Goal: Use online tool/utility: Utilize a website feature to perform a specific function

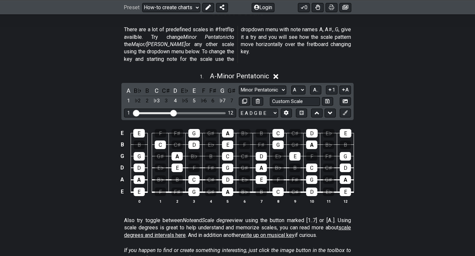
scroll to position [179, 0]
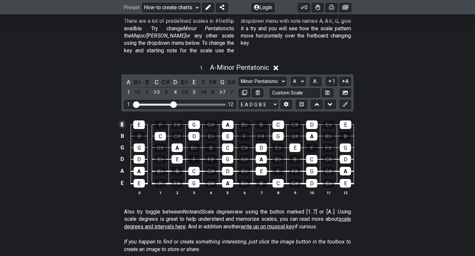
click at [123, 119] on td "E" at bounding box center [122, 125] width 8 height 12
click at [122, 119] on td "x" at bounding box center [122, 125] width 8 height 12
click at [129, 115] on td at bounding box center [128, 119] width 4 height 12
click at [125, 119] on td "o" at bounding box center [122, 125] width 8 height 12
click at [120, 120] on td at bounding box center [122, 125] width 8 height 12
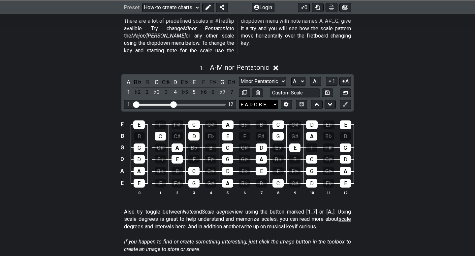
click at [275, 100] on select "E A D G B E E A D G B E E A D G B E B E A D F♯ B A D G C E A D A D G B E E♭ A♭ …" at bounding box center [258, 104] width 39 height 9
click at [239, 100] on select "E A D G B E E A D G B E E A D G B E B E A D F♯ B A D G C E A D A D G B E E♭ A♭ …" at bounding box center [258, 104] width 39 height 9
click at [273, 100] on select "E A D G B E E A D G B E E A D G B E B E A D F♯ B A D G C E A D A D G B E E♭ A♭ …" at bounding box center [258, 104] width 39 height 9
click at [239, 100] on select "E A D G B E E A D G B E E A D G B E B E A D F♯ B A D G C E A D A D G B E E♭ A♭ …" at bounding box center [258, 104] width 39 height 9
drag, startPoint x: 122, startPoint y: 116, endPoint x: 122, endPoint y: 135, distance: 18.5
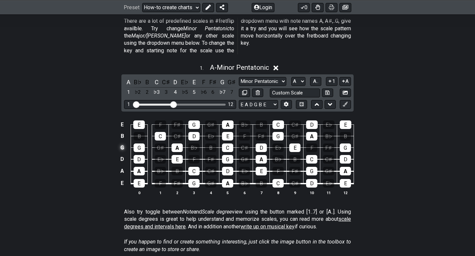
click at [122, 135] on tbody "E E F F♯ G G♯ A B♭ B C C♯ D E♭ E B B C C♯ D E♭ E F F♯ G G♯ A B♭ B G G G♯ A B♭ B…" at bounding box center [235, 151] width 235 height 77
click at [343, 102] on icon at bounding box center [344, 104] width 5 height 5
click at [288, 100] on button at bounding box center [285, 104] width 11 height 9
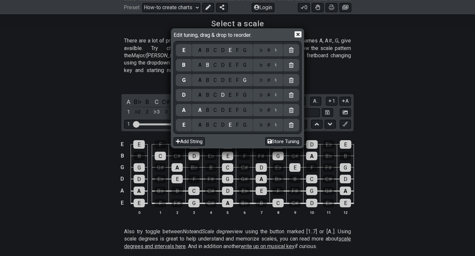
scroll to position [163, 0]
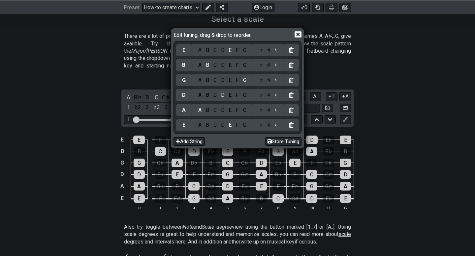
click at [214, 53] on div "C" at bounding box center [215, 50] width 8 height 7
click at [265, 51] on div "♯" at bounding box center [269, 50] width 8 height 7
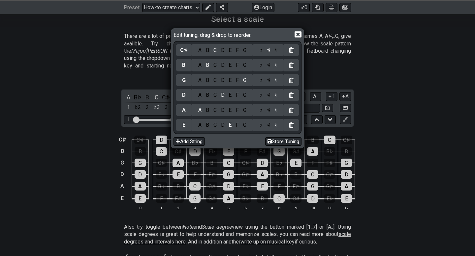
click at [239, 65] on div "A B C D E F G" at bounding box center [221, 65] width 55 height 7
click at [242, 64] on div "G" at bounding box center [245, 65] width 8 height 7
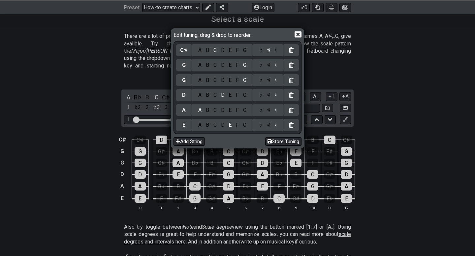
click at [268, 68] on div "♯" at bounding box center [269, 65] width 8 height 7
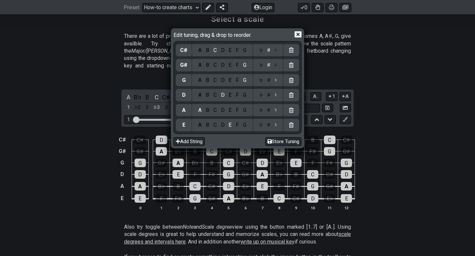
click at [231, 83] on div "E" at bounding box center [229, 80] width 7 height 7
click at [204, 94] on div "B" at bounding box center [208, 95] width 8 height 7
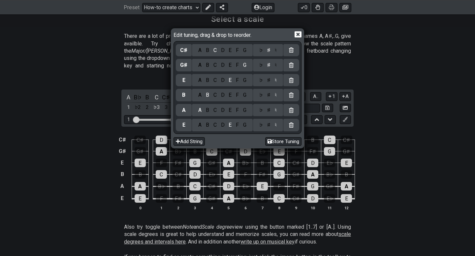
click at [234, 111] on div "F" at bounding box center [237, 110] width 7 height 7
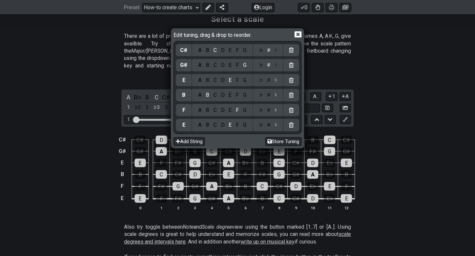
click at [268, 115] on div "♭ ♯ ♮" at bounding box center [268, 110] width 30 height 13
click at [267, 111] on div "♯" at bounding box center [269, 110] width 8 height 7
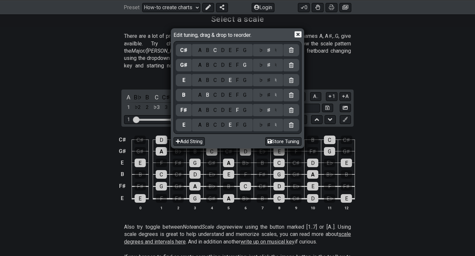
click at [207, 124] on div "B" at bounding box center [208, 125] width 8 height 7
click at [198, 143] on button "Add String" at bounding box center [188, 141] width 31 height 9
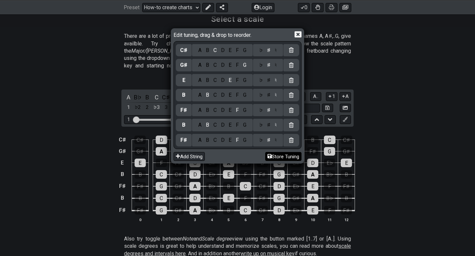
click at [277, 158] on button "Store Tuning" at bounding box center [283, 156] width 36 height 9
select select "F# B F# B E G# C#"
click at [299, 35] on icon at bounding box center [297, 34] width 7 height 7
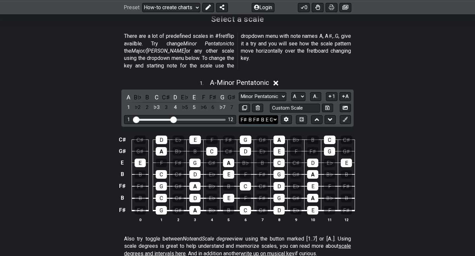
click at [275, 115] on select "E A D G B E F♯ B F♯ B E G♯ C♯ E A D G B E B E A D F♯ B A D G C E A D A D G B E …" at bounding box center [258, 119] width 39 height 9
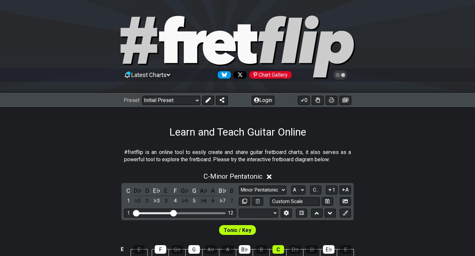
select select "A"
select select "Tuning"
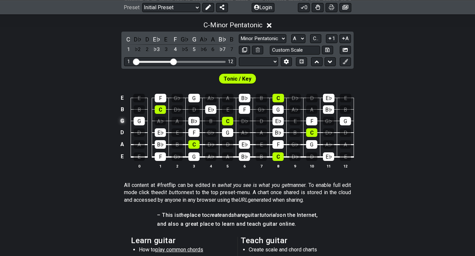
scroll to position [148, 0]
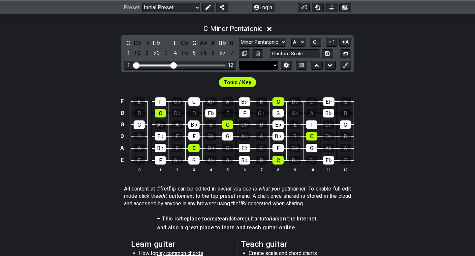
click at [271, 67] on select "E A D G B E E A D G B E E A D G B E B E A D F♯ B A D G C E A D A D G B E E♭ A♭ …" at bounding box center [258, 65] width 39 height 9
click at [257, 67] on select "E A D G B E E A D G B E E A D G B E B E A D F♯ B A D G C E A D A D G B E E♭ A♭ …" at bounding box center [258, 65] width 39 height 9
click at [276, 65] on select "E A D G B E E A D G B E E A D G B E B E A D F♯ B A D G C E A D A D G B E E♭ A♭ …" at bounding box center [258, 65] width 39 height 9
click at [283, 66] on button at bounding box center [285, 65] width 11 height 9
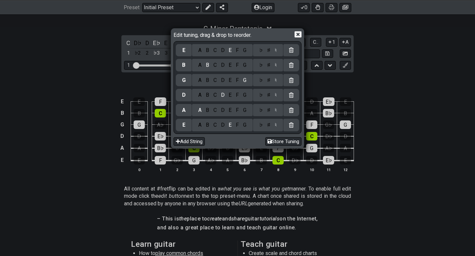
click at [214, 51] on div "C" at bounding box center [215, 50] width 8 height 7
select select "C"
select select "E A D G B E"
click at [242, 70] on div "A B C D E F G" at bounding box center [222, 65] width 61 height 13
click at [269, 69] on div "♭ ♯ ♮" at bounding box center [268, 65] width 30 height 13
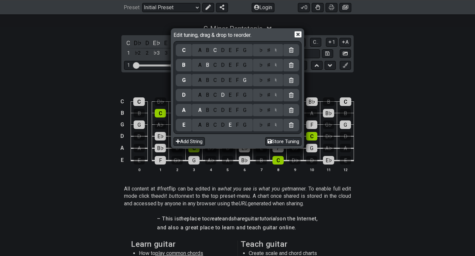
click at [266, 49] on div "♯" at bounding box center [269, 50] width 8 height 7
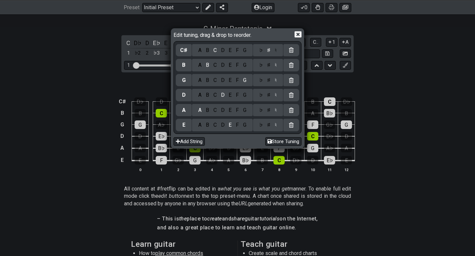
click at [243, 67] on div "G" at bounding box center [245, 65] width 8 height 7
click at [269, 66] on div "♯" at bounding box center [269, 65] width 8 height 7
click at [228, 82] on div "E" at bounding box center [229, 80] width 7 height 7
click at [236, 95] on div "F" at bounding box center [237, 95] width 7 height 7
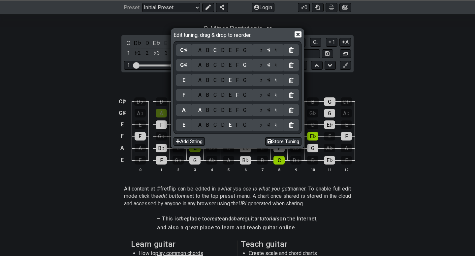
click at [267, 95] on div "♯" at bounding box center [269, 95] width 8 height 7
click at [205, 111] on div "B" at bounding box center [208, 110] width 8 height 7
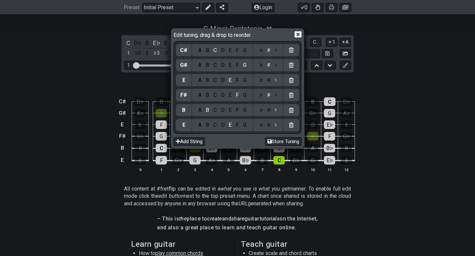
click at [235, 124] on div "F" at bounding box center [237, 125] width 7 height 7
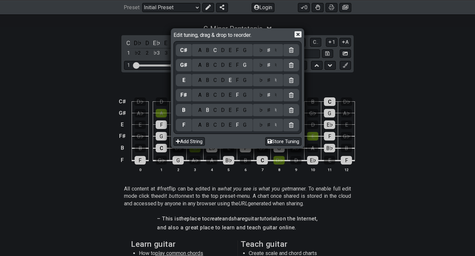
click at [267, 125] on div "♯" at bounding box center [269, 125] width 8 height 7
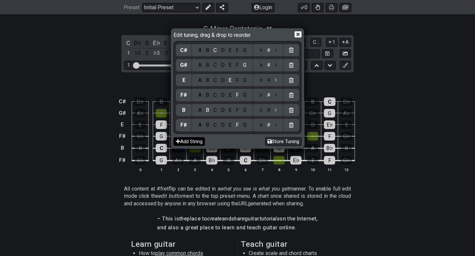
click at [196, 140] on button "Add String" at bounding box center [188, 141] width 31 height 9
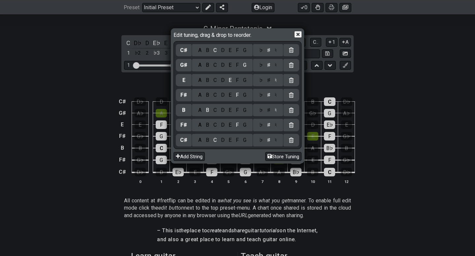
click at [208, 137] on div "B" at bounding box center [208, 140] width 8 height 7
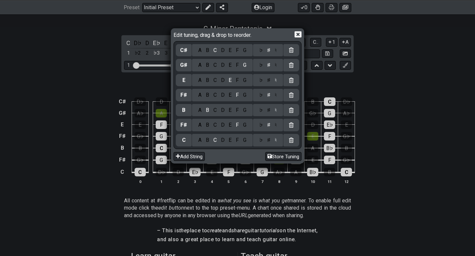
click at [206, 138] on div "B" at bounding box center [208, 140] width 8 height 7
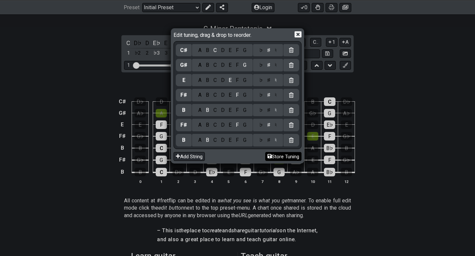
click at [276, 155] on button "Store Tuning" at bounding box center [283, 156] width 36 height 9
click at [301, 34] on icon at bounding box center [297, 34] width 7 height 6
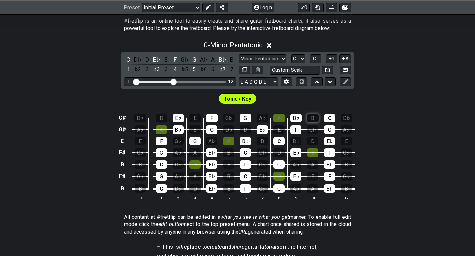
scroll to position [128, 0]
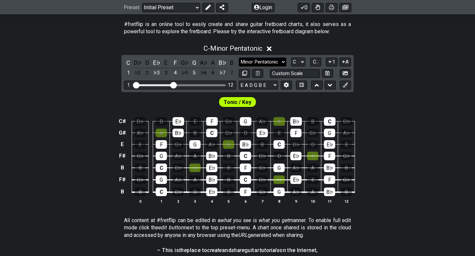
click at [260, 59] on select "Minor Pentatonic Click to edit Minor Pentatonic Major Pentatonic Minor Blues Ma…" at bounding box center [262, 62] width 47 height 9
click at [289, 73] on input "text" at bounding box center [295, 73] width 50 height 9
type input "Custom Scale"
click at [282, 61] on select "Minor Pentatonic Click to edit Minor Pentatonic Major Pentatonic Minor Blues Ma…" at bounding box center [262, 62] width 47 height 9
click at [297, 61] on select "A♭ A A♯ B♭ B C C♯ D♭ D D♯ E♭ E F F♯ G♭ G G♯" at bounding box center [298, 62] width 14 height 9
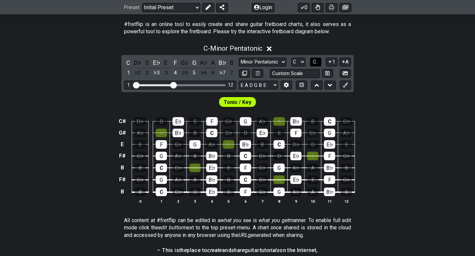
click at [316, 59] on span "C.." at bounding box center [315, 62] width 5 height 6
click at [316, 61] on span "1..7" at bounding box center [315, 62] width 8 height 6
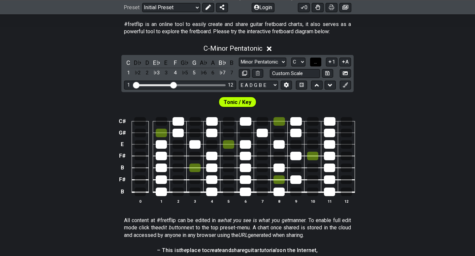
click at [317, 63] on span "..." at bounding box center [315, 62] width 3 height 6
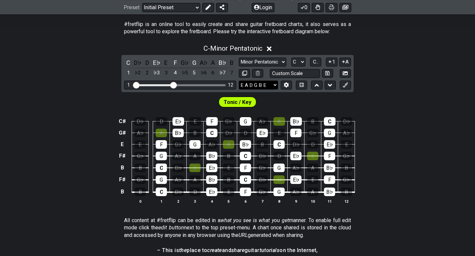
click at [266, 87] on select "E A D G B E B F♯ B F♯ E G♯ C♯ E A D G B E B E A D F♯ B A D G C E A D A D G B E …" at bounding box center [258, 85] width 39 height 9
select select "B F# B F# E G# C#"
click at [239, 81] on select "E A D G B E B F♯ B F♯ E G♯ C♯ E A D G B E B E A D F♯ B A D G C E A D A D G B E …" at bounding box center [258, 85] width 39 height 9
click at [299, 74] on input "text" at bounding box center [295, 73] width 50 height 9
type input "Custom Scale"
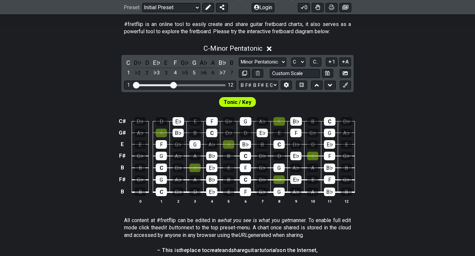
click at [419, 78] on div "C - Minor Pentatonic C D♭ D E♭ E F G♭ G A♭ A B♭ B 1 ♭2 2 ♭3 3 4 ♭5 5 ♭6 6 ♭7 7 …" at bounding box center [237, 127] width 475 height 173
click at [261, 58] on select "Minor Pentatonic Click to edit Minor Pentatonic Major Pentatonic Minor Blues Ma…" at bounding box center [262, 62] width 47 height 9
select select "Click to edit"
click at [239, 58] on select "Minor Pentatonic Click to edit Minor Pentatonic Major Pentatonic Minor Blues Ma…" at bounding box center [262, 62] width 47 height 9
click at [296, 63] on select "A♭ A A♯ B♭ B C C♯ D♭ D D♯ E♭ E F F♯ G♭ G G♯" at bounding box center [298, 62] width 14 height 9
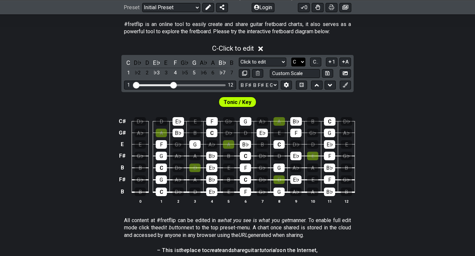
select select "A"
click at [291, 58] on select "A♭ A A♯ B♭ B C C♯ D♭ D D♯ E♭ E F F♯ G♭ G G♯" at bounding box center [298, 62] width 14 height 9
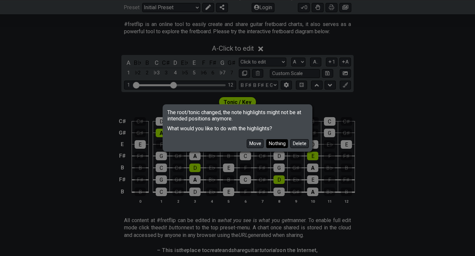
click at [275, 144] on button "Nothing" at bounding box center [277, 143] width 22 height 9
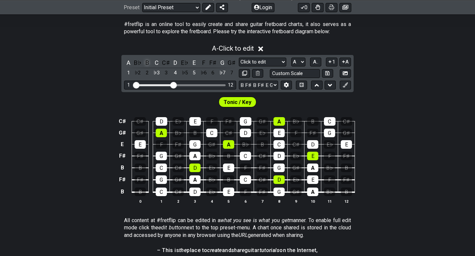
click at [148, 62] on div "B" at bounding box center [147, 62] width 9 height 9
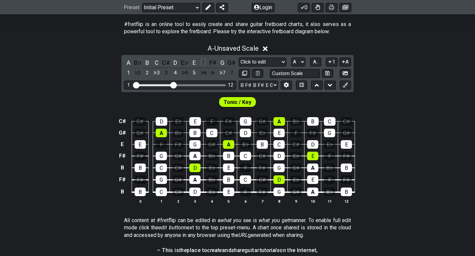
click at [202, 62] on div "F" at bounding box center [203, 62] width 9 height 9
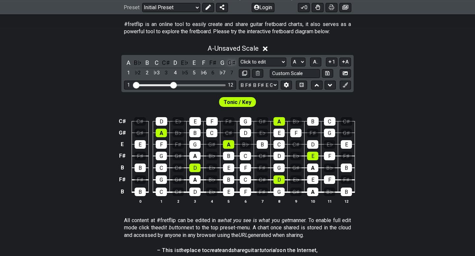
click at [230, 64] on div "G♯" at bounding box center [231, 62] width 9 height 9
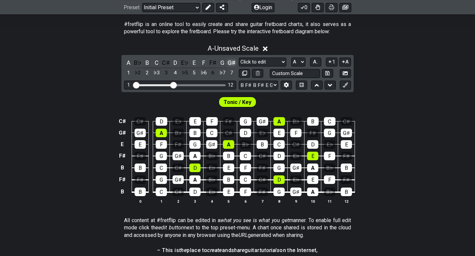
click at [229, 63] on div "G♯" at bounding box center [231, 62] width 9 height 9
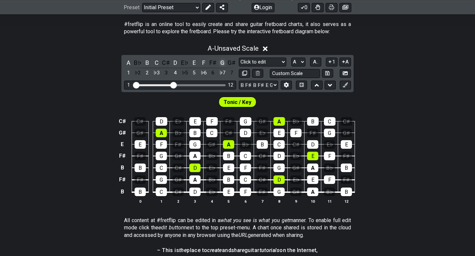
click at [218, 62] on div "G" at bounding box center [222, 62] width 9 height 9
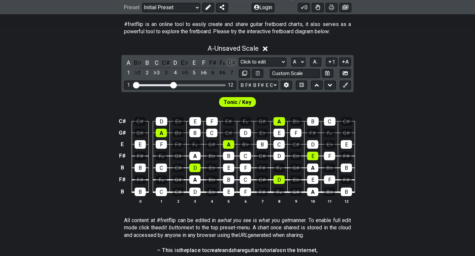
click at [234, 62] on div "G♯" at bounding box center [231, 62] width 9 height 9
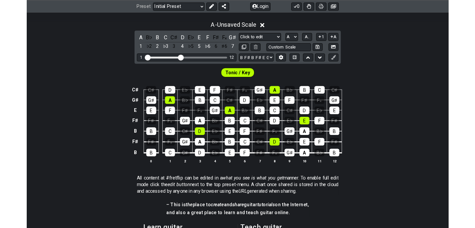
scroll to position [147, 0]
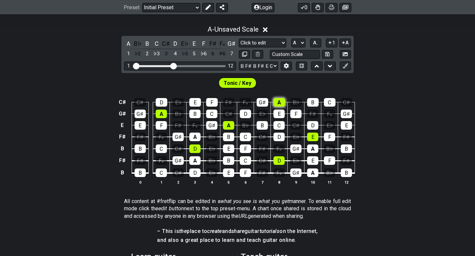
click at [275, 103] on div "A" at bounding box center [279, 102] width 12 height 9
click at [274, 103] on div "A" at bounding box center [279, 102] width 12 height 9
click at [181, 135] on div "G♯" at bounding box center [177, 137] width 11 height 9
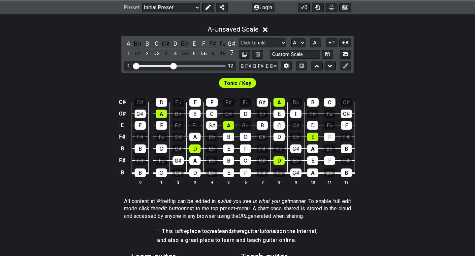
click at [185, 140] on td "C♯" at bounding box center [178, 143] width 17 height 12
click at [181, 139] on div "G♯" at bounding box center [177, 137] width 11 height 9
click at [193, 148] on div "D" at bounding box center [194, 149] width 11 height 9
click at [193, 149] on div "D" at bounding box center [194, 149] width 11 height 9
click at [275, 65] on select "E A D G B E B F♯ B F♯ E G♯ C♯ E A D G B E B E A D F♯ B A D G C E A D A D G B E …" at bounding box center [258, 66] width 39 height 9
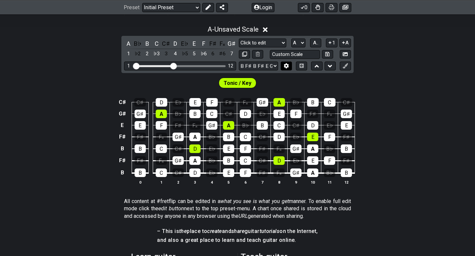
click at [286, 66] on icon at bounding box center [285, 65] width 5 height 5
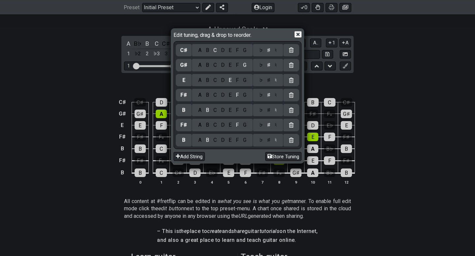
click at [207, 95] on div "B" at bounding box center [208, 95] width 8 height 7
click at [207, 96] on div "B" at bounding box center [208, 95] width 8 height 7
click at [237, 113] on div "F" at bounding box center [237, 110] width 7 height 7
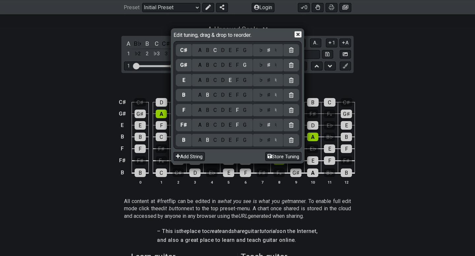
click at [268, 111] on div "♯" at bounding box center [269, 110] width 8 height 7
click at [208, 125] on div "B" at bounding box center [208, 125] width 8 height 7
click at [211, 126] on div "C" at bounding box center [215, 125] width 8 height 7
click at [208, 126] on div "B" at bounding box center [208, 125] width 8 height 7
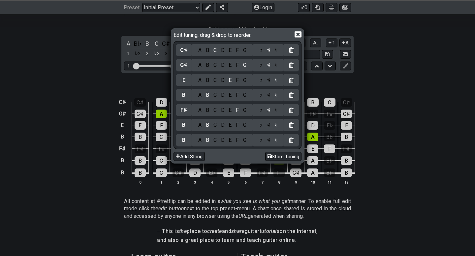
click at [234, 139] on div "F" at bounding box center [237, 140] width 7 height 7
click at [269, 141] on div "♯" at bounding box center [269, 140] width 8 height 7
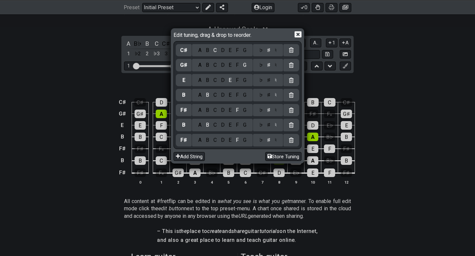
click at [299, 36] on icon at bounding box center [297, 34] width 7 height 7
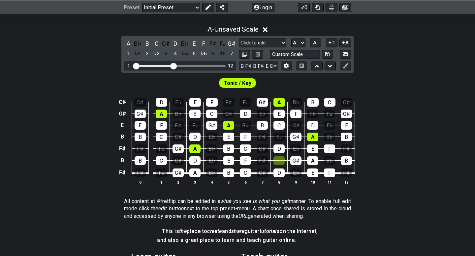
click at [429, 67] on div "A - Unsaved Scale A B♭ B C C♯ D E♭ E F F♯ F𝄪 G♯ 1 ♭2 2 ♭3 3 4 ♭5 5 ♭6 6 ♯6 7 Mi…" at bounding box center [237, 107] width 475 height 173
click at [68, 55] on div "A - Unsaved Scale A B♭ B C C♯ D E♭ E F F♯ F𝄪 G♯ 1 ♭2 2 ♭3 3 4 ♭5 5 ♭6 6 ♯6 7 Mi…" at bounding box center [237, 107] width 475 height 173
